Goal: Task Accomplishment & Management: Use online tool/utility

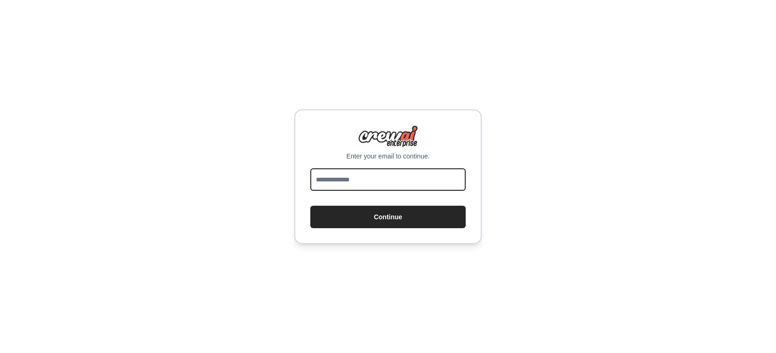
click at [389, 181] on input "email" at bounding box center [387, 179] width 155 height 22
click at [391, 177] on input "email" at bounding box center [387, 179] width 155 height 22
click at [399, 178] on input "email" at bounding box center [387, 179] width 155 height 22
type input "**********"
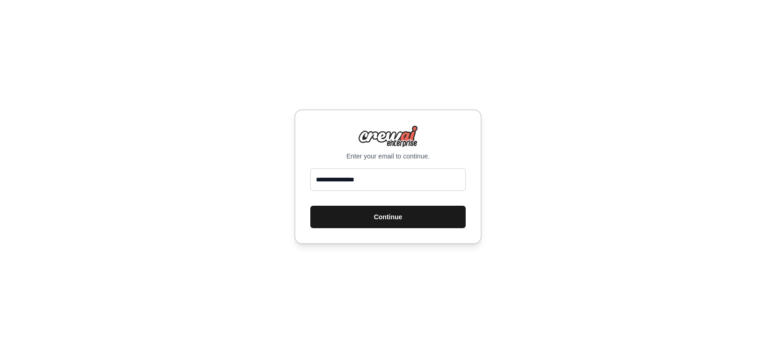
click at [397, 219] on button "Continue" at bounding box center [387, 217] width 155 height 22
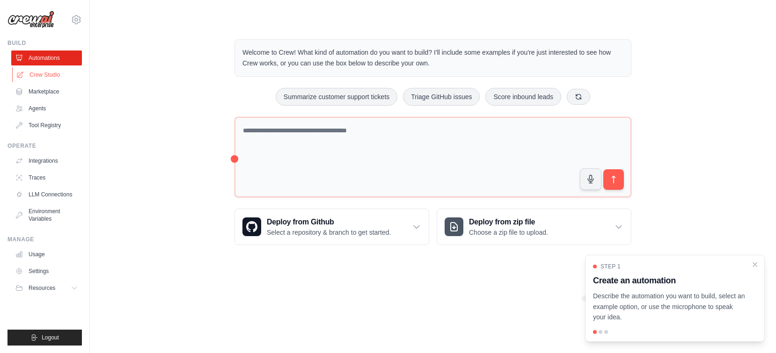
click at [48, 77] on link "Crew Studio" at bounding box center [47, 74] width 71 height 15
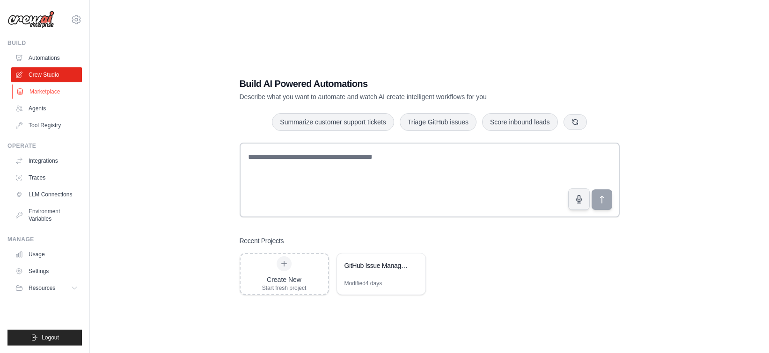
click at [48, 89] on link "Marketplace" at bounding box center [47, 91] width 71 height 15
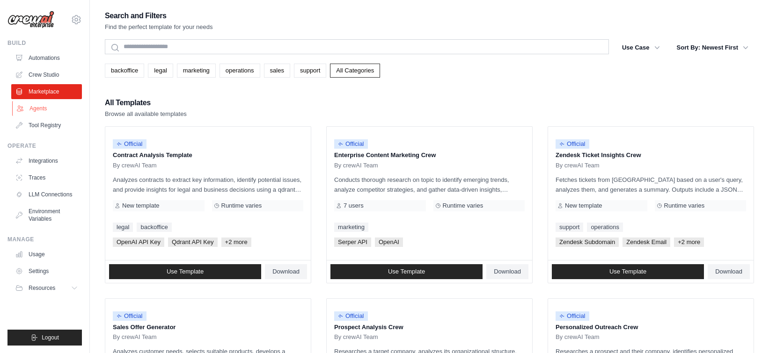
click at [41, 109] on link "Agents" at bounding box center [47, 108] width 71 height 15
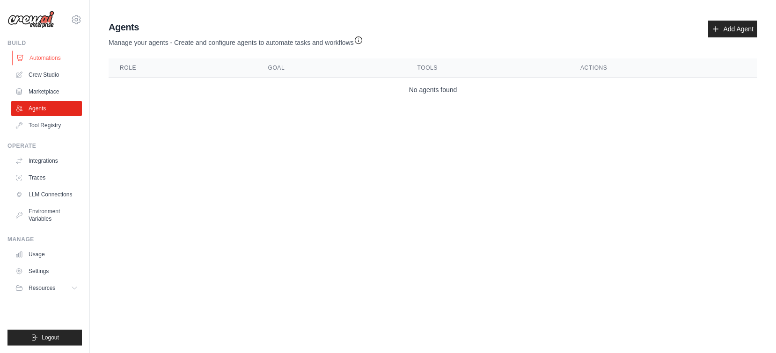
click at [51, 59] on link "Automations" at bounding box center [47, 58] width 71 height 15
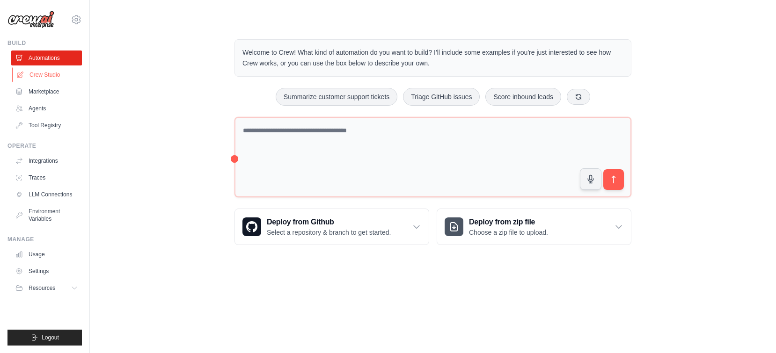
click at [56, 77] on link "Crew Studio" at bounding box center [47, 74] width 71 height 15
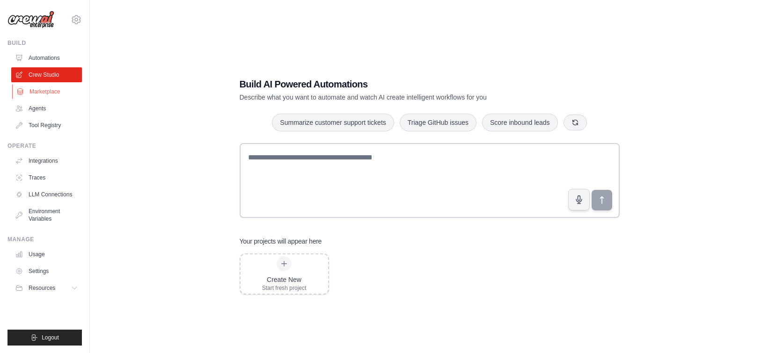
click at [52, 94] on link "Marketplace" at bounding box center [47, 91] width 71 height 15
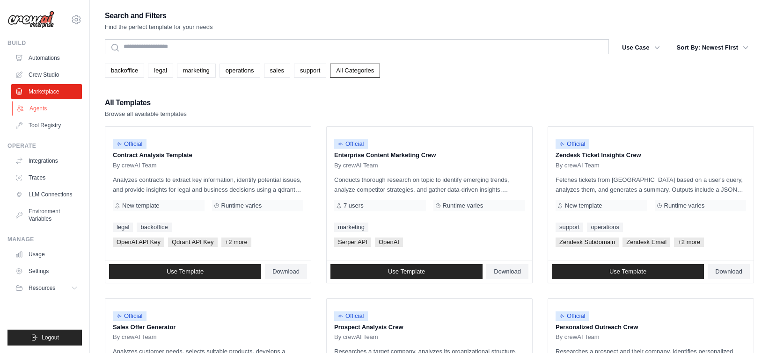
click at [43, 109] on link "Agents" at bounding box center [47, 108] width 71 height 15
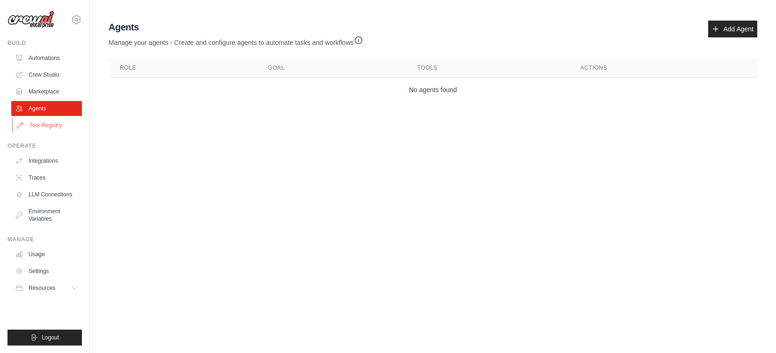
click at [45, 122] on link "Tool Registry" at bounding box center [47, 125] width 71 height 15
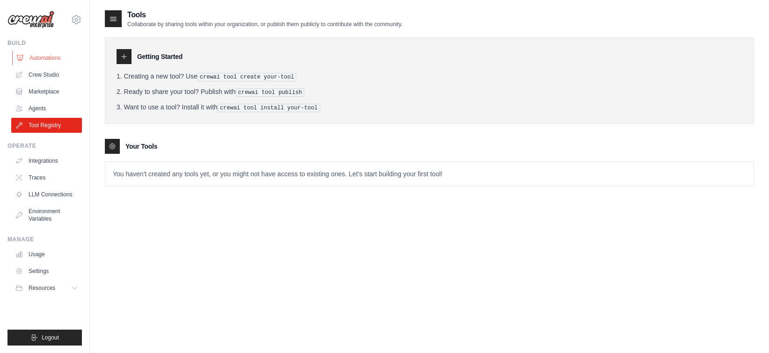
click at [49, 61] on link "Automations" at bounding box center [47, 58] width 71 height 15
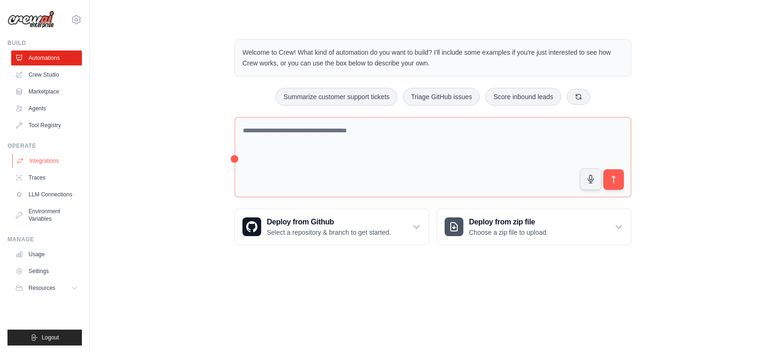
click at [47, 162] on link "Integrations" at bounding box center [47, 160] width 71 height 15
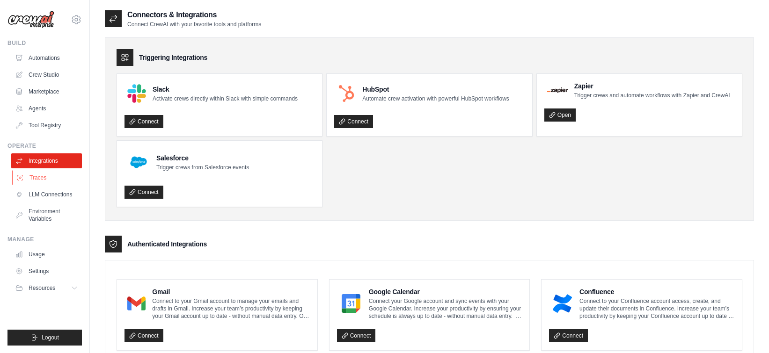
click at [36, 179] on link "Traces" at bounding box center [47, 177] width 71 height 15
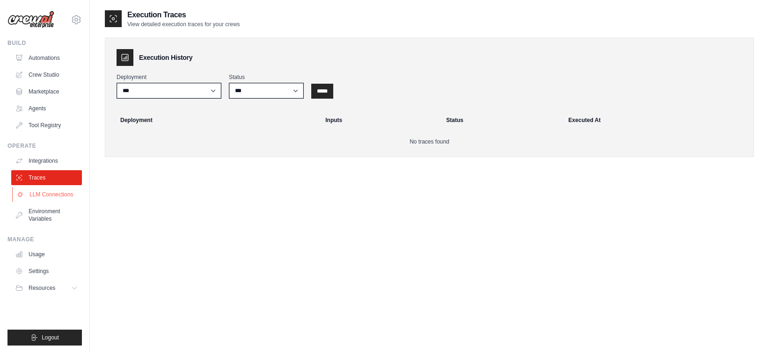
click at [63, 195] on link "LLM Connections" at bounding box center [47, 194] width 71 height 15
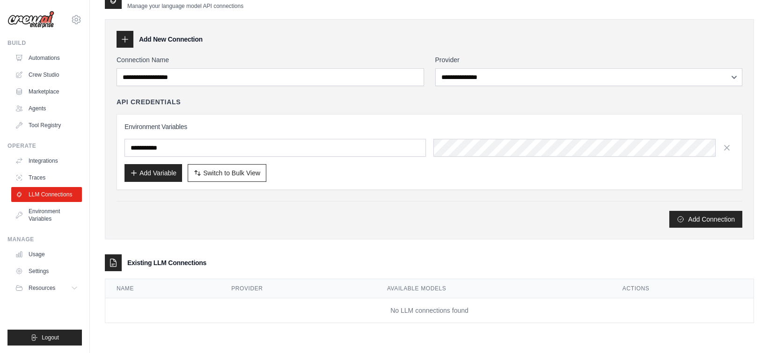
scroll to position [19, 0]
click at [60, 211] on link "Environment Variables" at bounding box center [47, 215] width 71 height 22
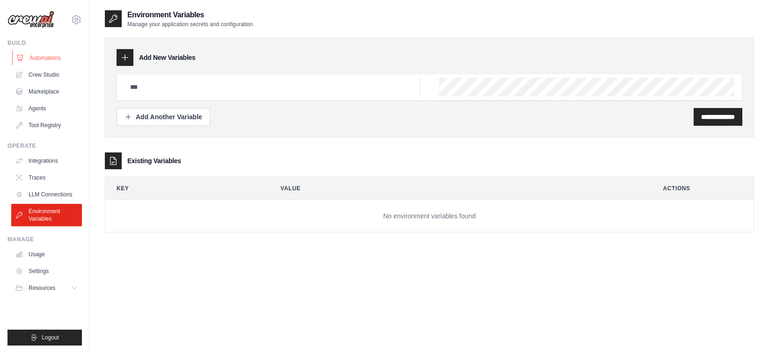
click at [48, 59] on link "Automations" at bounding box center [47, 58] width 71 height 15
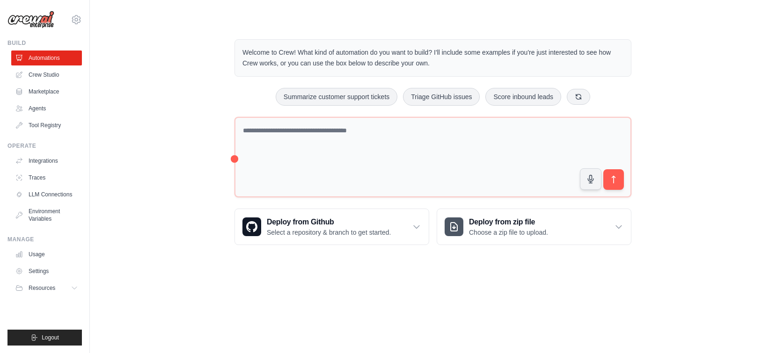
click at [53, 83] on ul "Automations Crew Studio Marketplace Agents Tool Registry" at bounding box center [46, 92] width 71 height 82
click at [51, 73] on link "Crew Studio" at bounding box center [47, 74] width 71 height 15
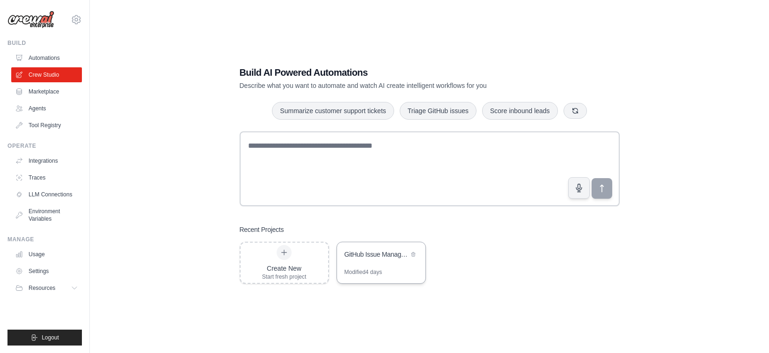
scroll to position [19, 0]
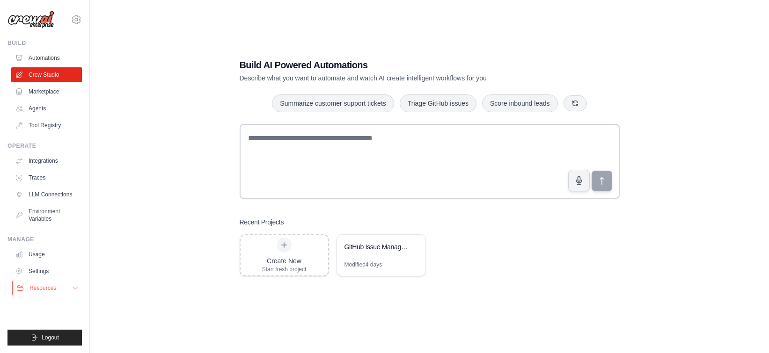
click at [75, 293] on button "Resources" at bounding box center [47, 288] width 71 height 15
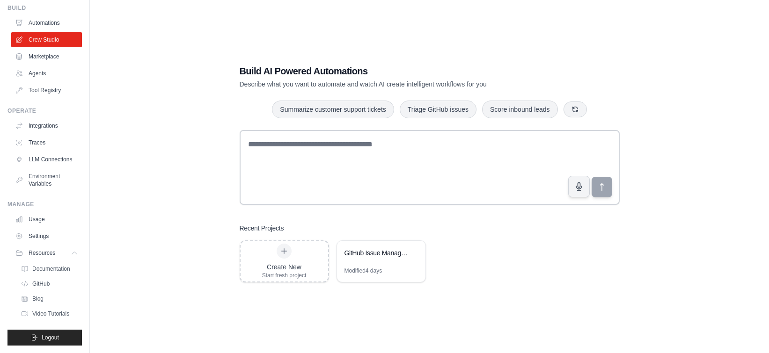
scroll to position [0, 0]
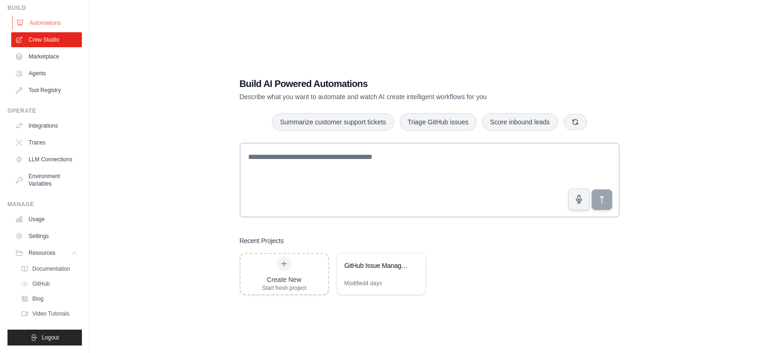
click at [49, 15] on link "Automations" at bounding box center [47, 22] width 71 height 15
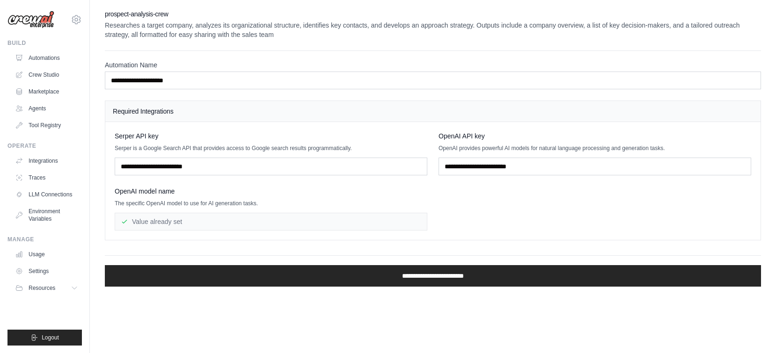
click at [342, 219] on div "Value already set" at bounding box center [271, 222] width 313 height 18
click at [540, 164] on input "text" at bounding box center [594, 167] width 313 height 18
paste input "**********"
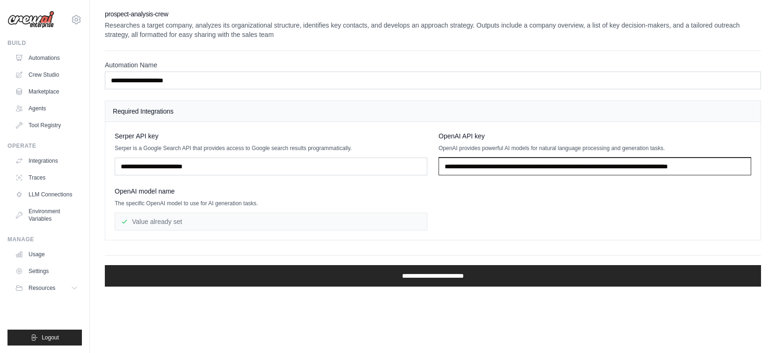
scroll to position [0, 63]
type input "**********"
click at [498, 209] on div "**********" at bounding box center [433, 180] width 636 height 99
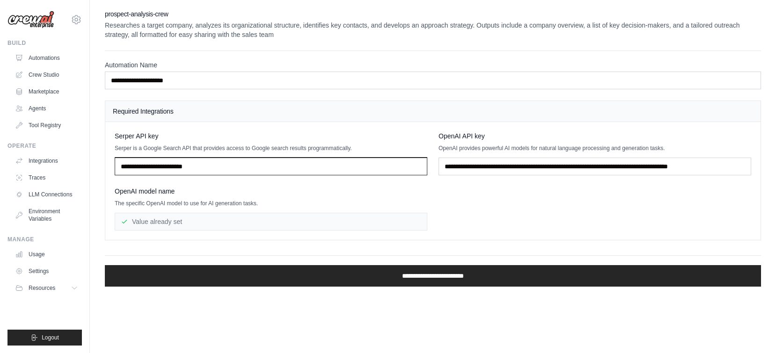
click at [237, 168] on input "text" at bounding box center [271, 167] width 313 height 18
paste input "**********"
type input "**********"
click at [358, 327] on body "[PERSON_NAME][EMAIL_ADDRESS][DOMAIN_NAME] Settings Build Automations Crew Studio" at bounding box center [388, 176] width 776 height 353
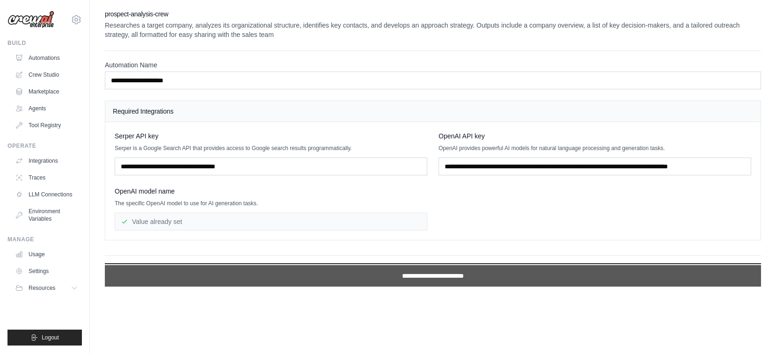
click at [422, 276] on input "**********" at bounding box center [433, 276] width 656 height 22
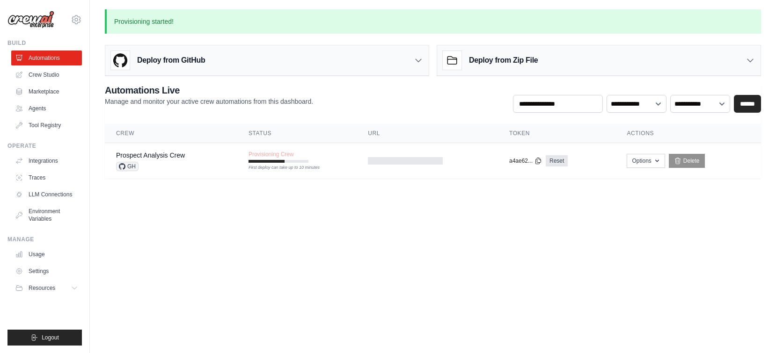
click at [477, 308] on body "[PERSON_NAME][EMAIL_ADDRESS][DOMAIN_NAME] Settings Build Automations Crew Studio" at bounding box center [388, 176] width 776 height 353
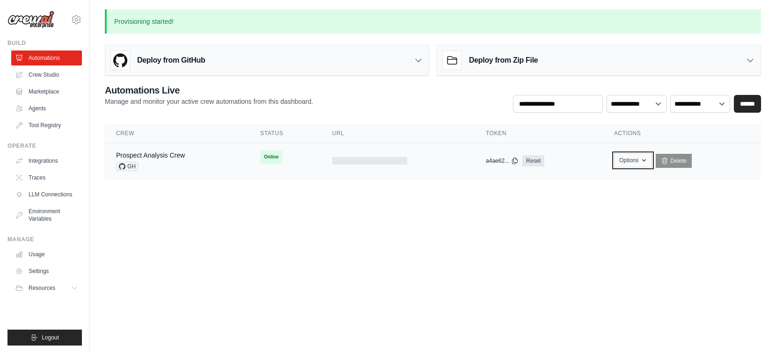
click at [638, 164] on button "Options" at bounding box center [633, 160] width 38 height 14
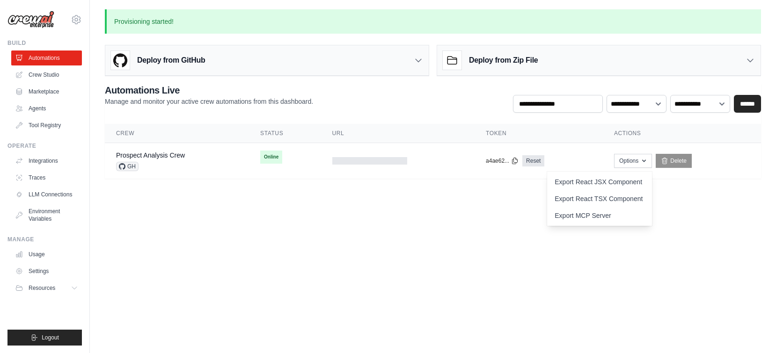
click at [417, 229] on body "[PERSON_NAME][EMAIL_ADDRESS][DOMAIN_NAME] Settings Build Automations Crew Studio" at bounding box center [388, 176] width 776 height 353
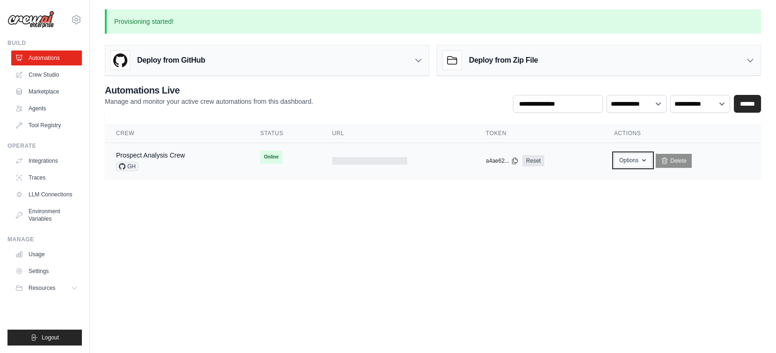
click at [640, 161] on button "Options" at bounding box center [633, 160] width 38 height 14
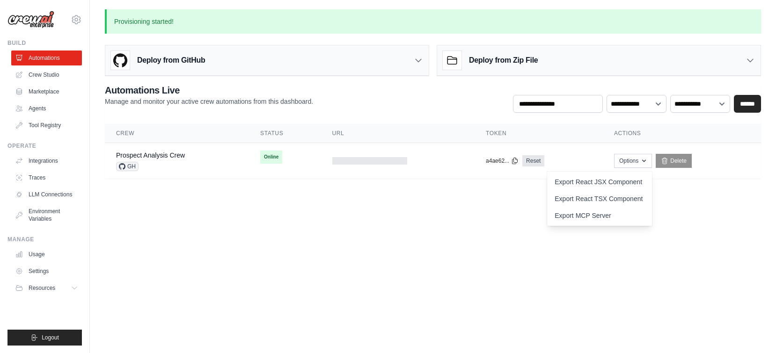
click at [398, 229] on body "[PERSON_NAME][EMAIL_ADDRESS][DOMAIN_NAME] Settings Build Automations Crew Studio" at bounding box center [388, 176] width 776 height 353
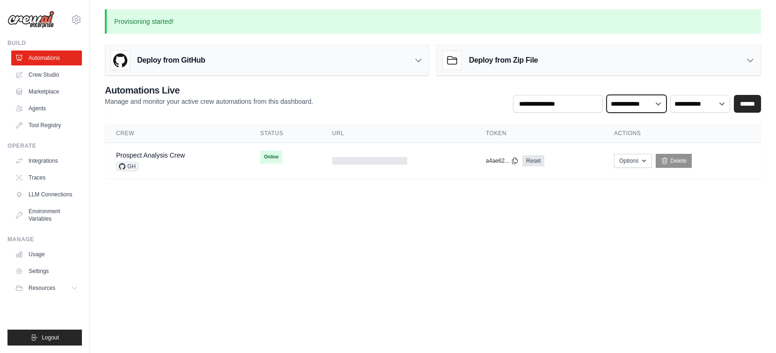
click at [654, 103] on select "**********" at bounding box center [636, 104] width 60 height 18
click at [565, 257] on body "[PERSON_NAME][EMAIL_ADDRESS][DOMAIN_NAME] Settings Build Automations Crew Studio" at bounding box center [388, 176] width 776 height 353
click at [646, 160] on icon "button" at bounding box center [643, 160] width 7 height 7
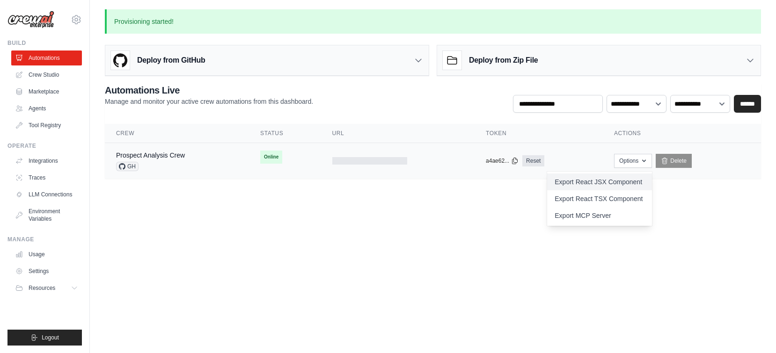
click at [626, 185] on link "Export React JSX Component" at bounding box center [599, 182] width 105 height 17
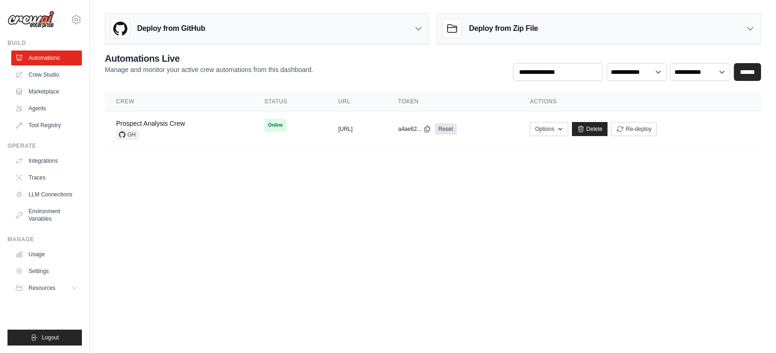
click at [198, 260] on body "[PERSON_NAME][EMAIL_ADDRESS][DOMAIN_NAME] Settings Build Automations Crew Studio" at bounding box center [388, 176] width 776 height 353
click at [402, 248] on body "[PERSON_NAME][EMAIL_ADDRESS][DOMAIN_NAME] Settings Build Automations Crew Studio" at bounding box center [388, 176] width 776 height 353
click at [414, 249] on body "[PERSON_NAME][EMAIL_ADDRESS][DOMAIN_NAME] Settings Build Automations Crew Studio" at bounding box center [388, 176] width 776 height 353
click at [453, 209] on body "[PERSON_NAME][EMAIL_ADDRESS][DOMAIN_NAME] Settings Build Automations Crew Studio" at bounding box center [388, 176] width 776 height 353
click at [564, 128] on icon "button" at bounding box center [559, 128] width 7 height 7
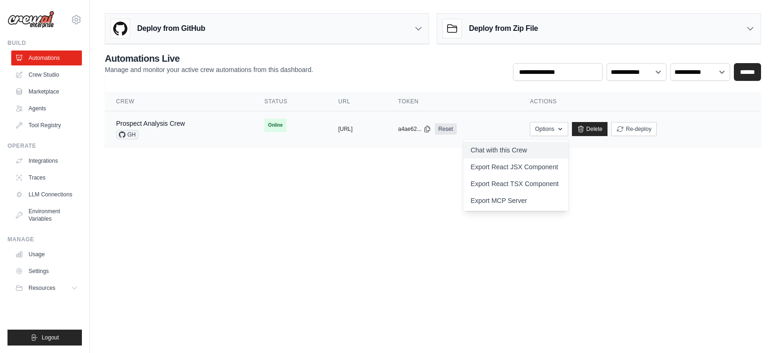
click at [555, 148] on link "Chat with this Crew" at bounding box center [515, 150] width 105 height 17
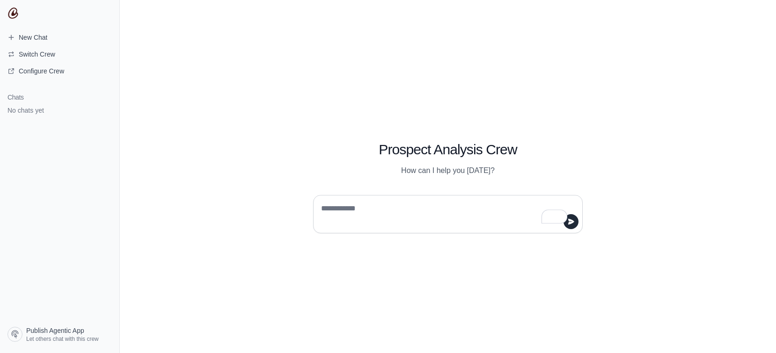
click at [543, 264] on div "Prospect Analysis Crew How can I help you [DATE]?" at bounding box center [448, 176] width 656 height 353
click at [427, 205] on textarea "To enrich screen reader interactions, please activate Accessibility in Grammarl…" at bounding box center [445, 214] width 252 height 26
type textarea "**********"
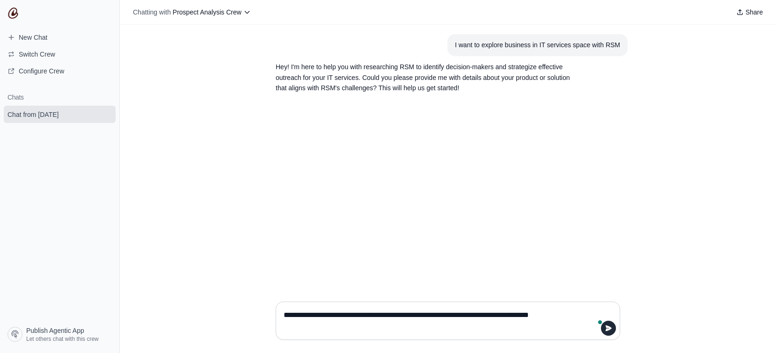
type textarea "**********"
